Goal: Book appointment/travel/reservation

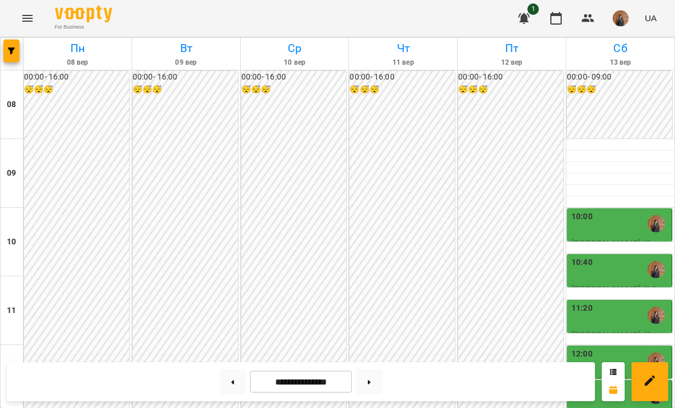
scroll to position [172, 0]
click at [639, 256] on div "10:40" at bounding box center [620, 269] width 98 height 26
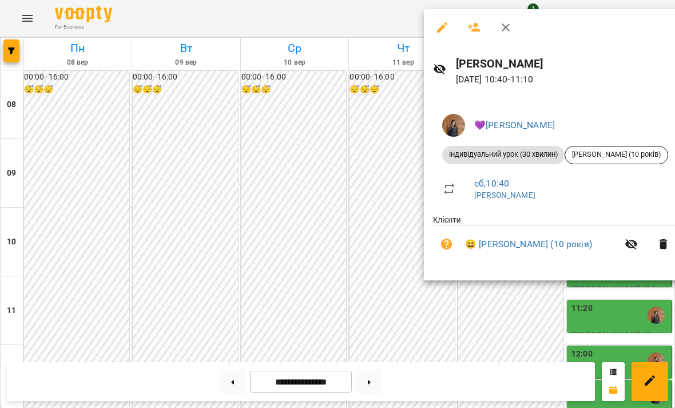
click at [642, 297] on div at bounding box center [337, 204] width 675 height 408
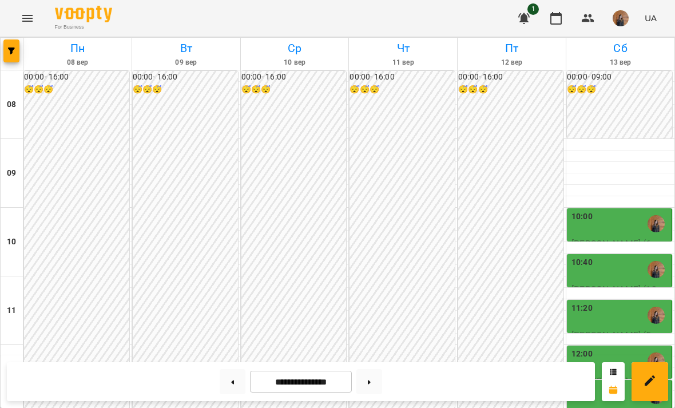
click at [588, 348] on div "12:00" at bounding box center [581, 361] width 21 height 26
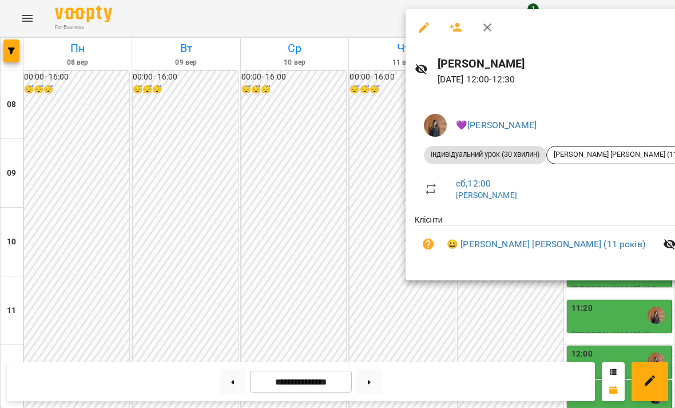
click at [620, 283] on div at bounding box center [337, 204] width 675 height 408
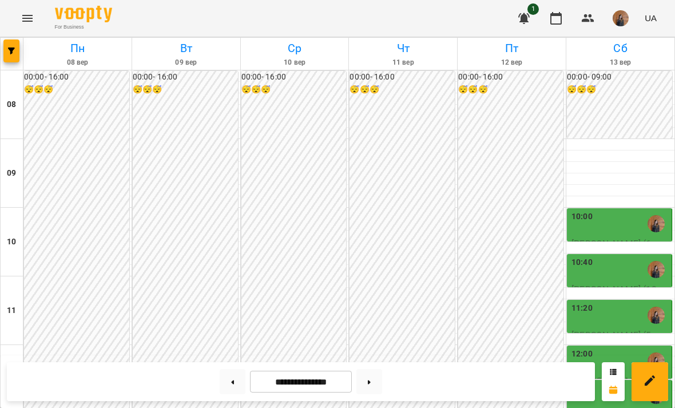
scroll to position [597, 0]
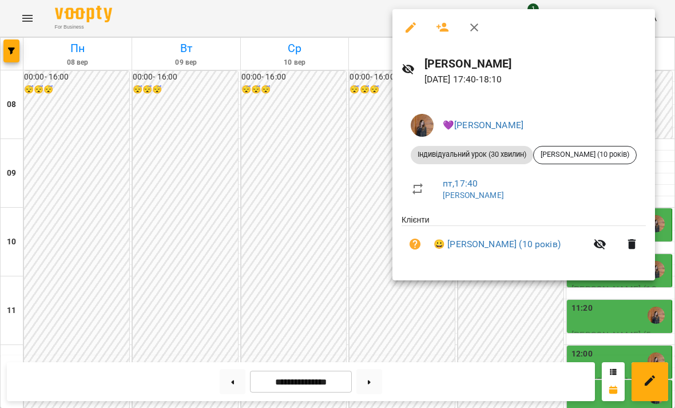
click at [553, 301] on div at bounding box center [337, 204] width 675 height 408
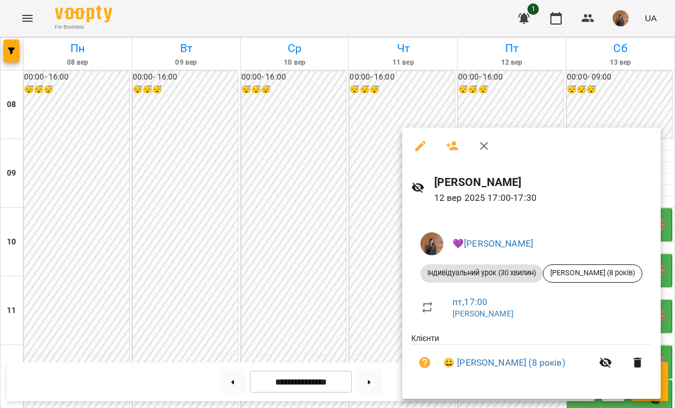
scroll to position [160, 0]
click at [483, 142] on icon "button" at bounding box center [484, 146] width 14 height 14
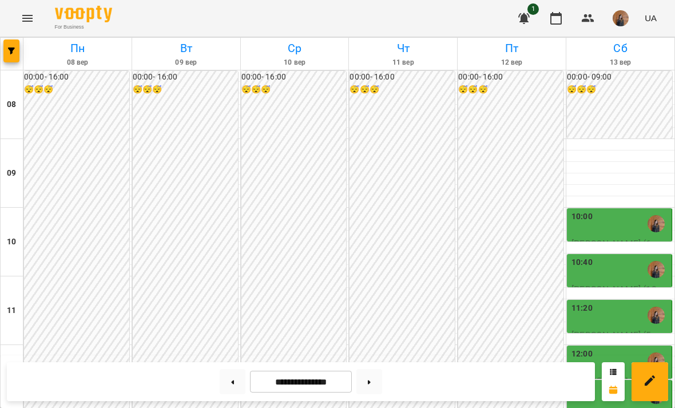
scroll to position [557, 0]
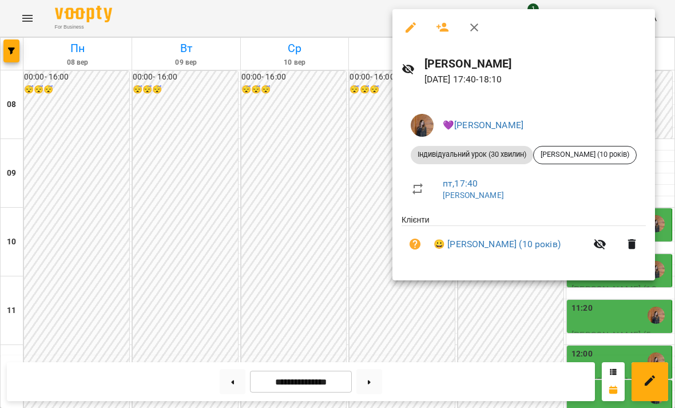
click at [551, 281] on div at bounding box center [337, 204] width 675 height 408
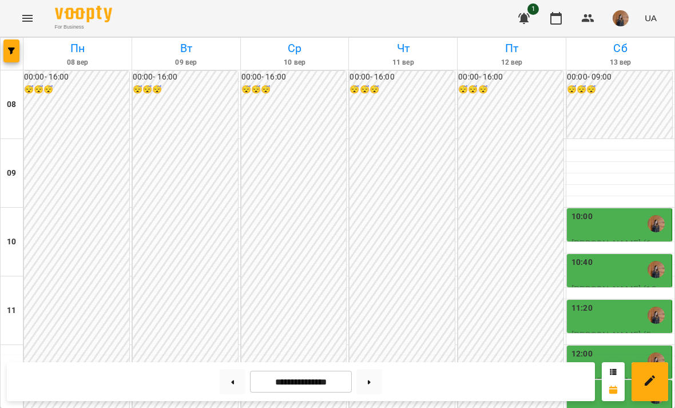
scroll to position [591, 0]
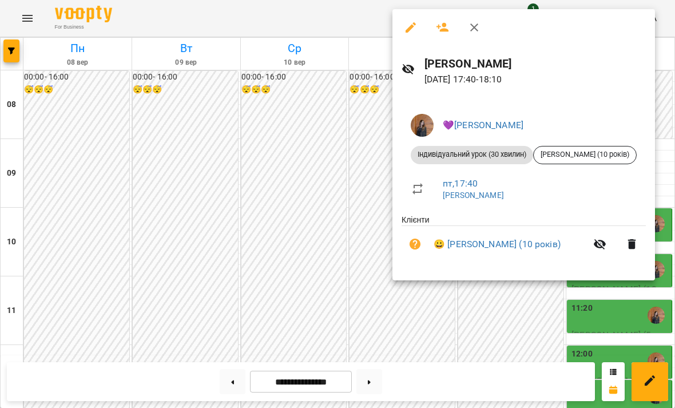
click at [559, 301] on div at bounding box center [337, 204] width 675 height 408
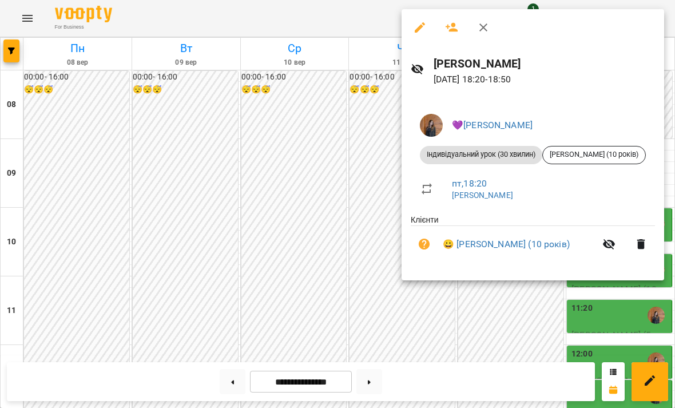
click at [555, 289] on div at bounding box center [337, 204] width 675 height 408
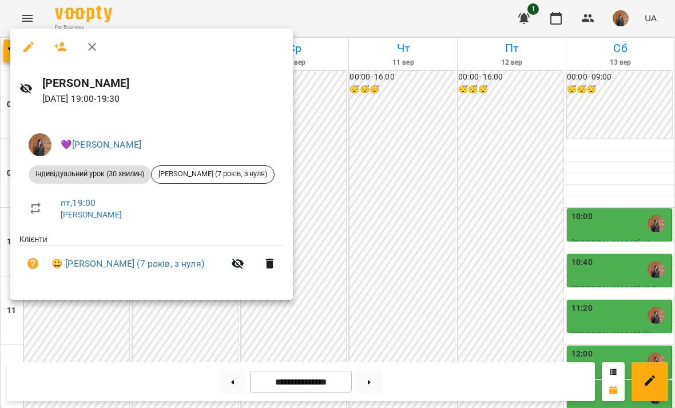
scroll to position [160, 0]
